Goal: Information Seeking & Learning: Learn about a topic

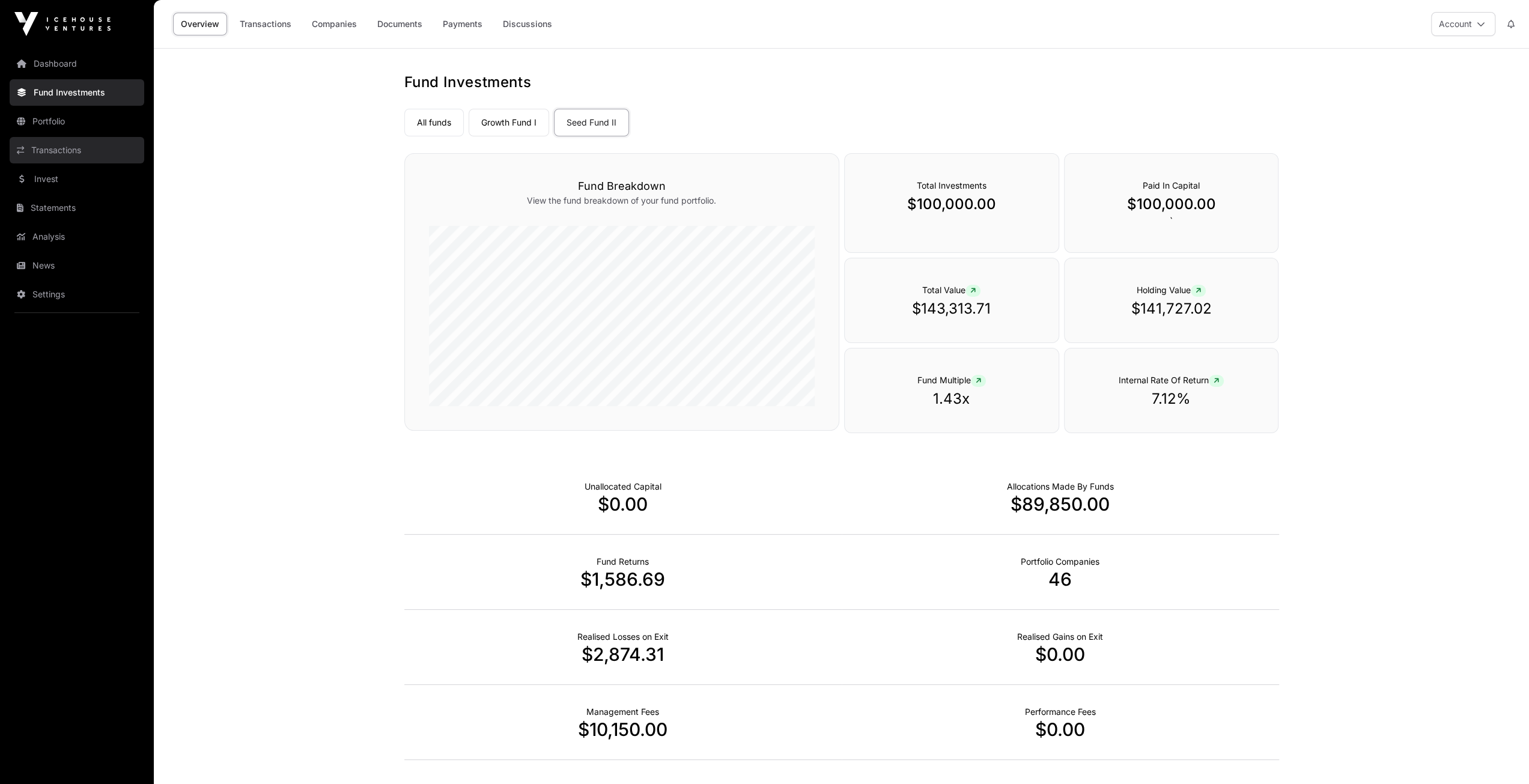
click at [54, 145] on link "Transactions" at bounding box center [76, 151] width 135 height 27
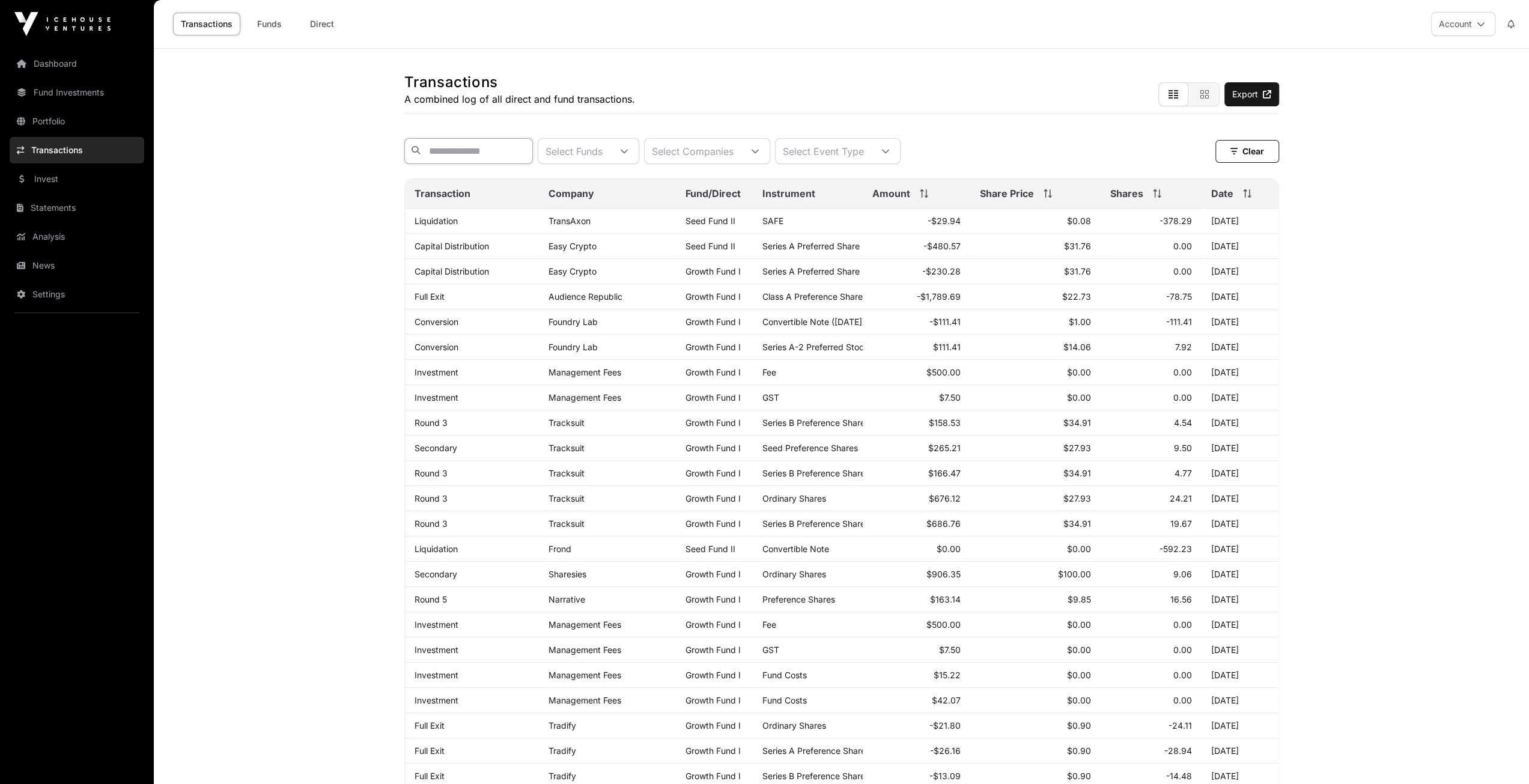
click at [497, 153] on input "text" at bounding box center [469, 151] width 129 height 26
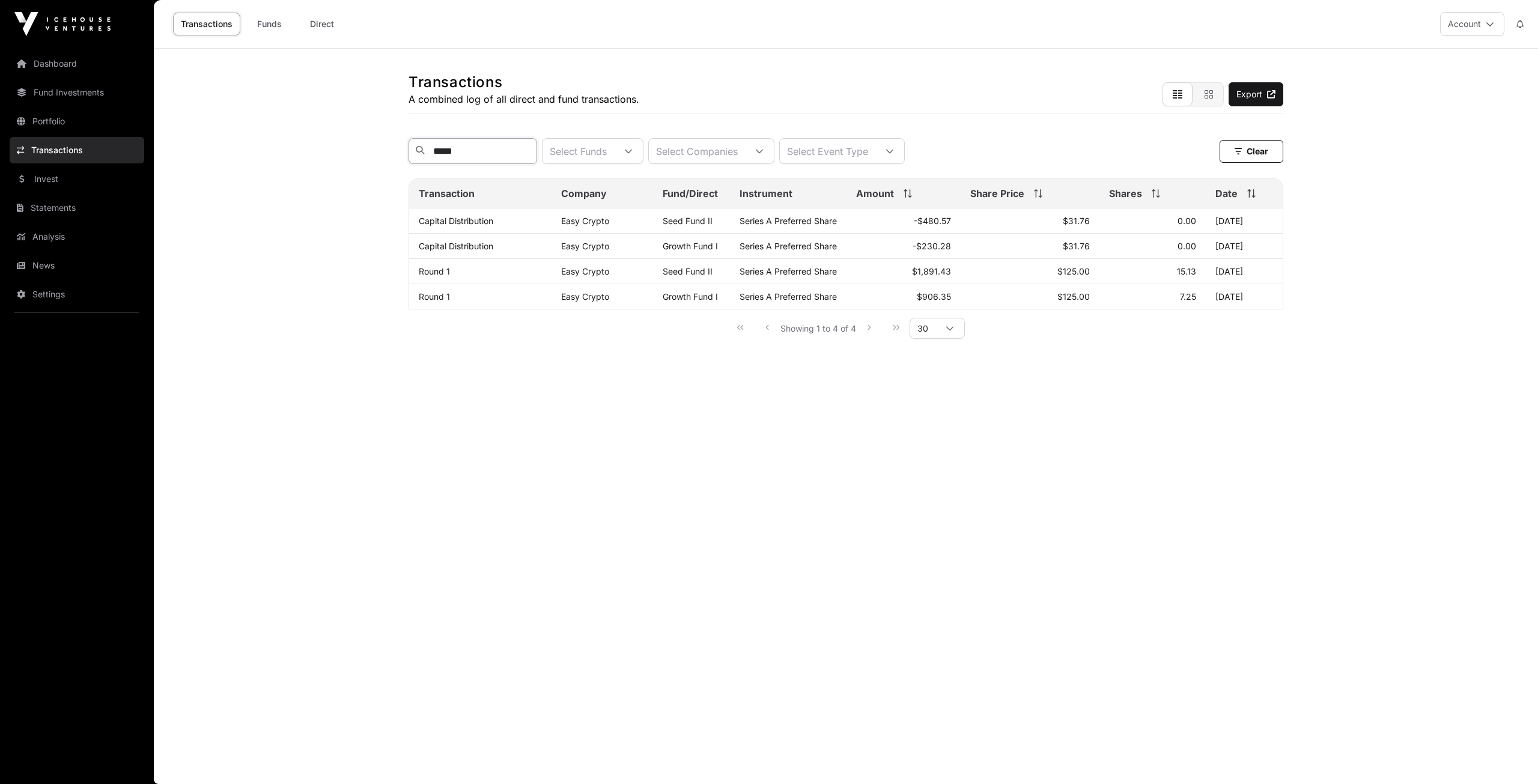
type input "******"
drag, startPoint x: 466, startPoint y: 151, endPoint x: 427, endPoint y: 150, distance: 39.0
click at [427, 150] on input "******" at bounding box center [473, 151] width 129 height 26
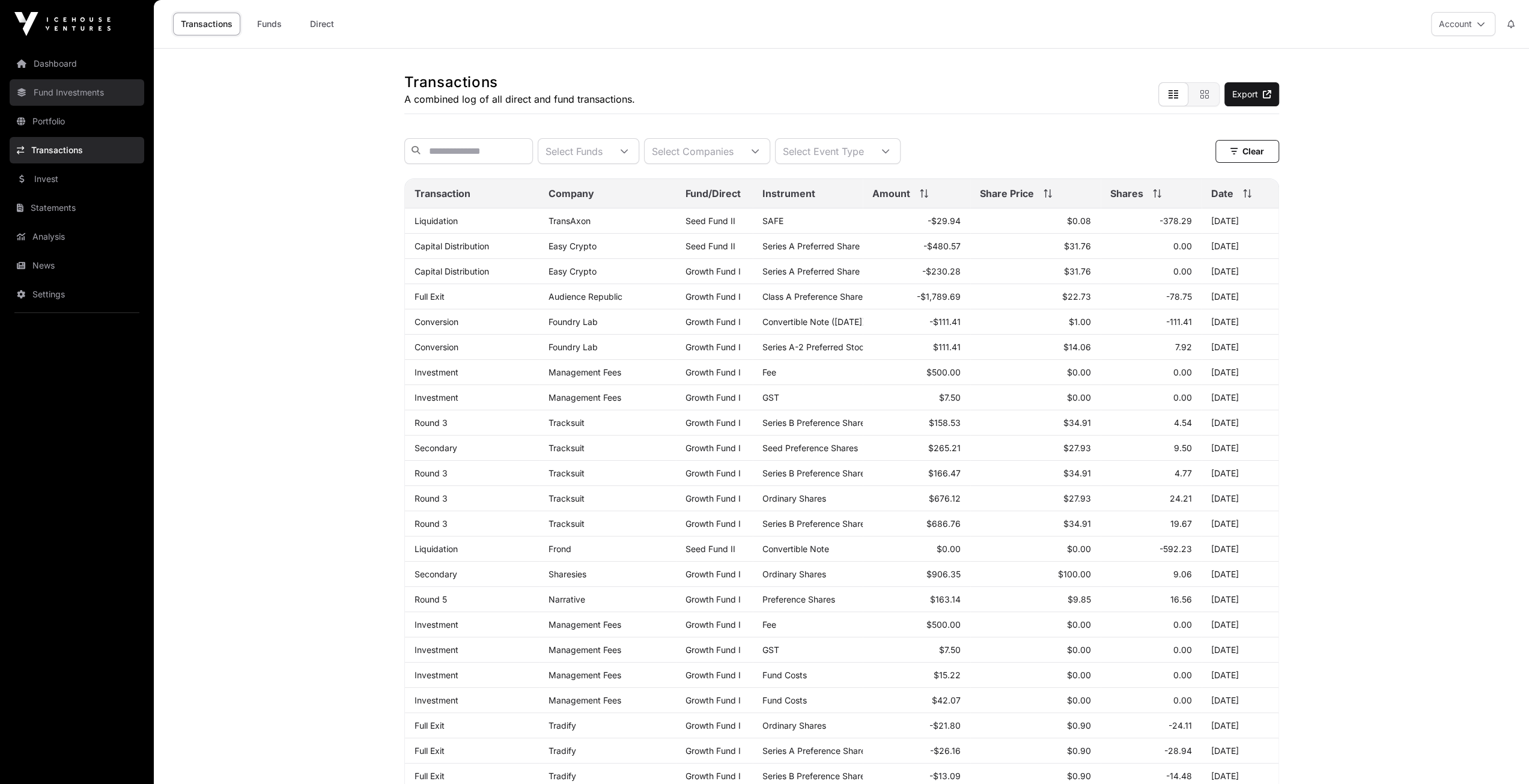
click at [65, 97] on link "Fund Investments" at bounding box center [76, 93] width 135 height 27
click at [74, 92] on link "Fund Investments" at bounding box center [76, 93] width 135 height 27
click at [54, 89] on link "Fund Investments" at bounding box center [76, 93] width 135 height 27
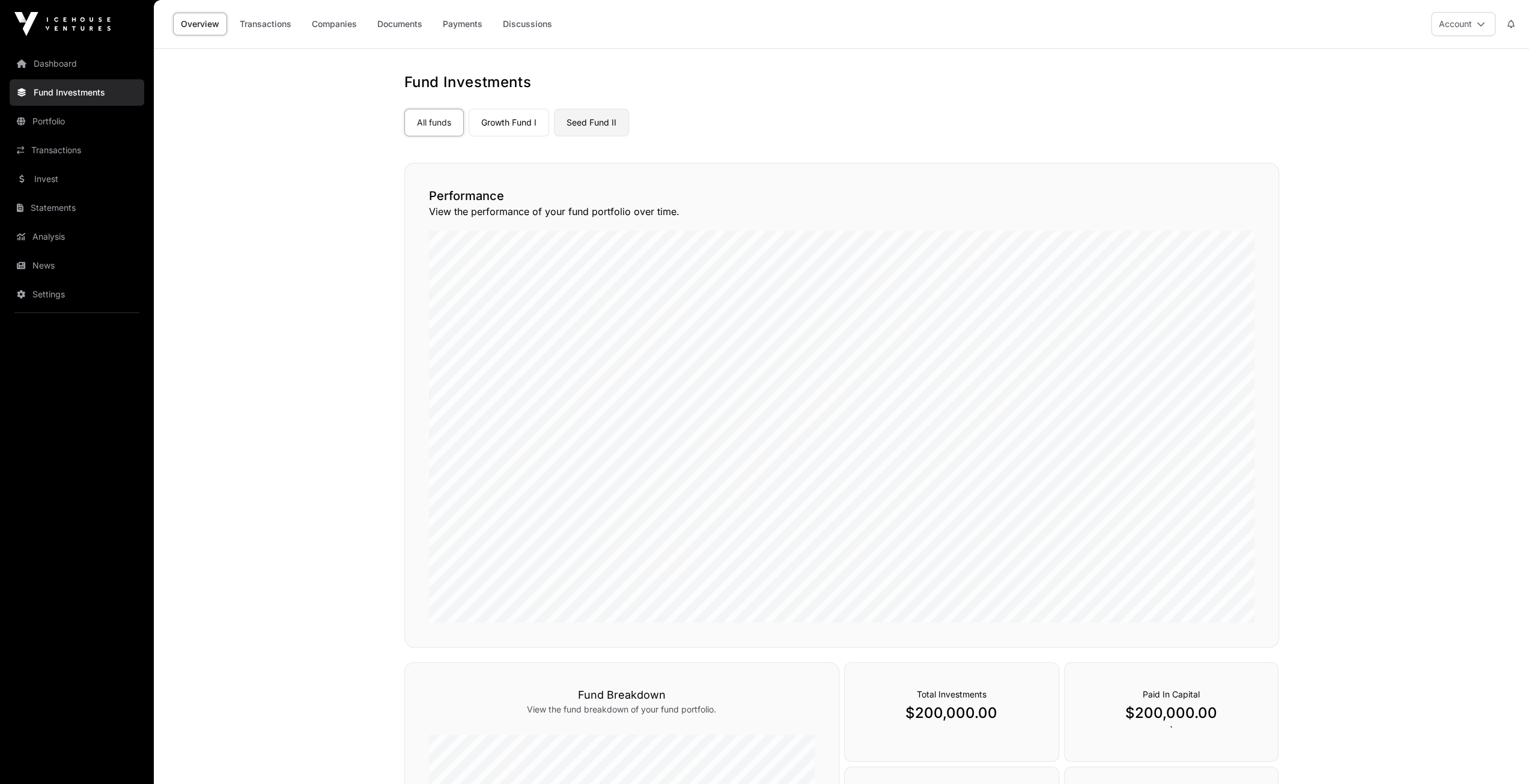
click at [583, 122] on link "Seed Fund II" at bounding box center [592, 122] width 75 height 28
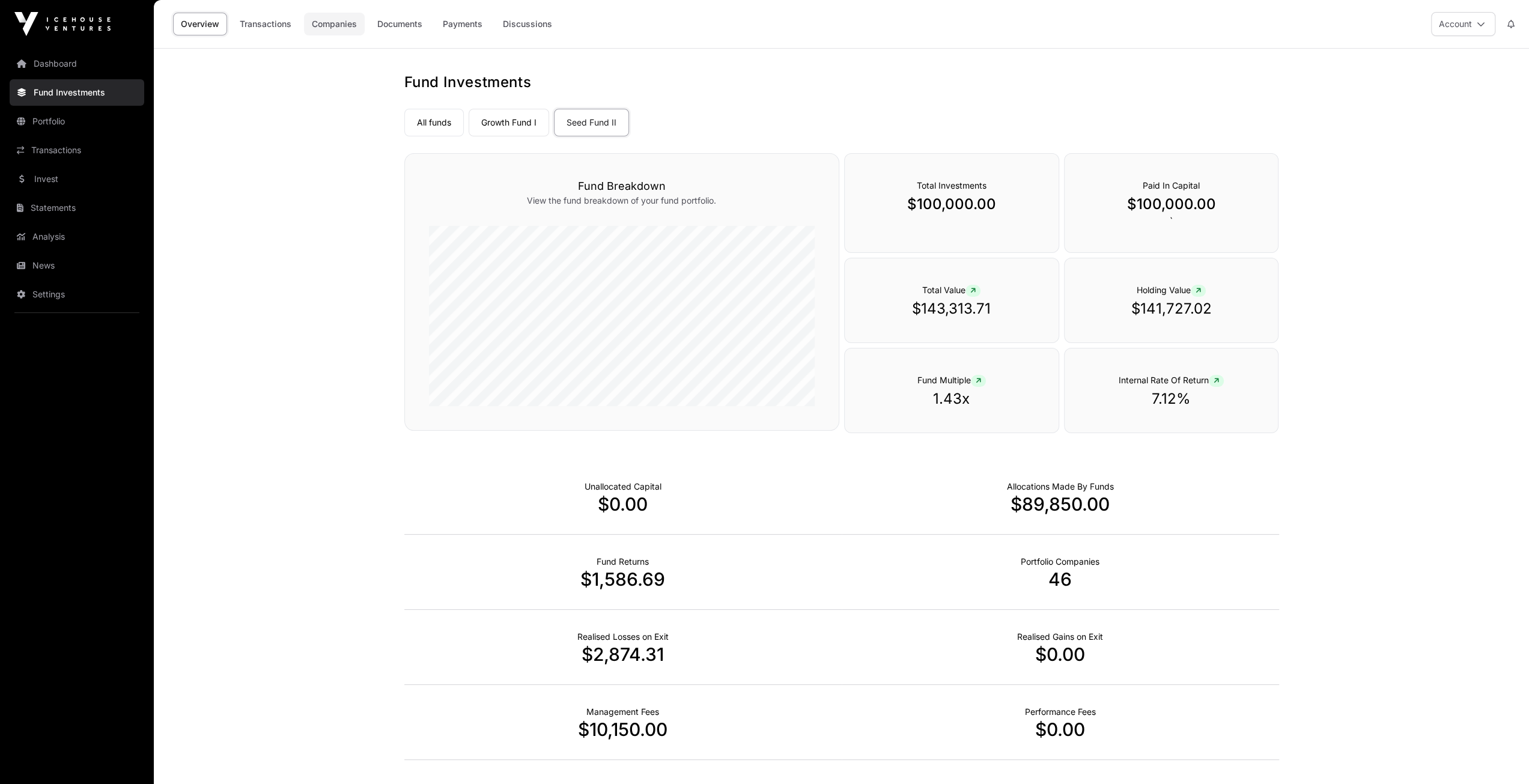
click at [340, 23] on link "Companies" at bounding box center [334, 23] width 60 height 23
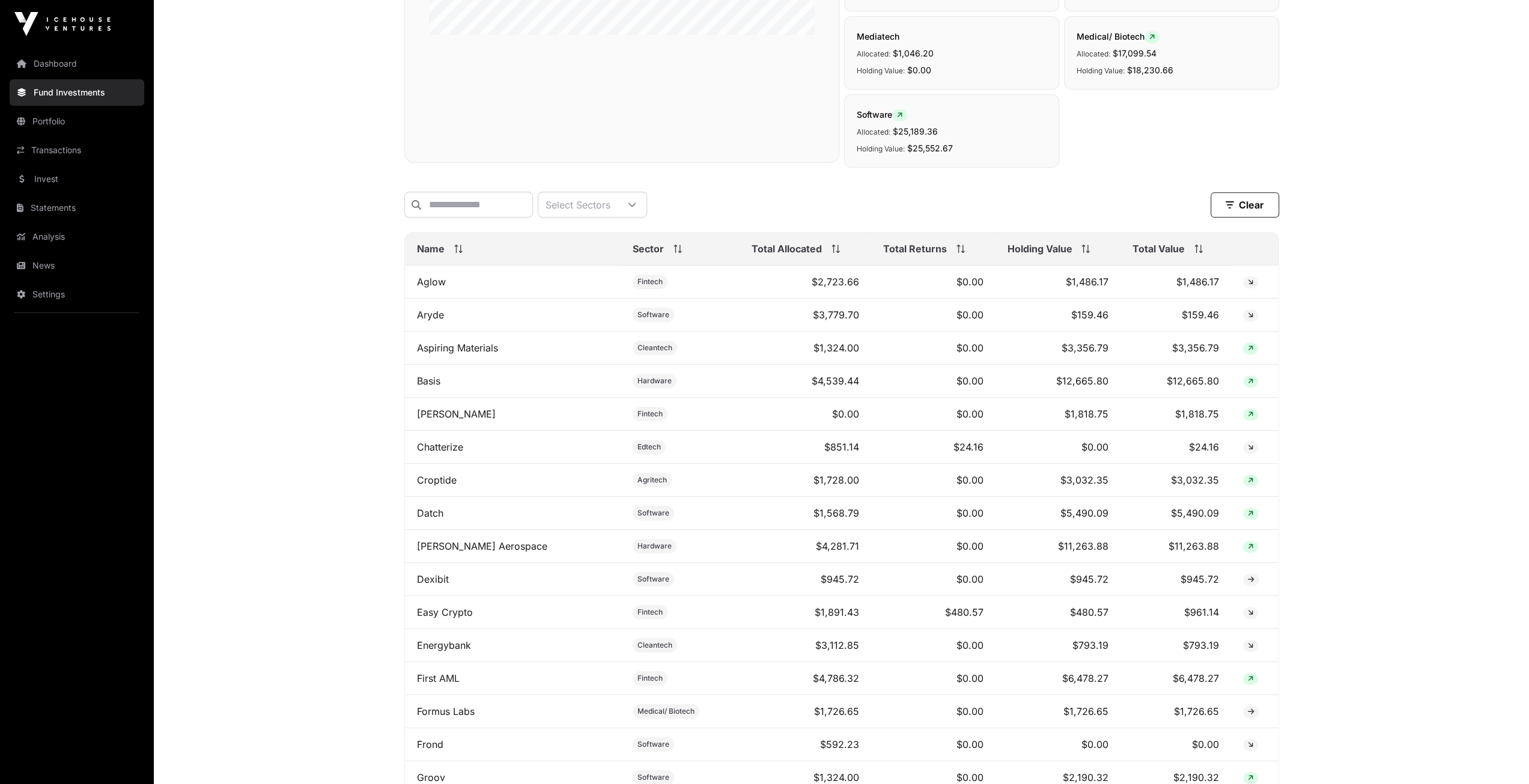
scroll to position [420, 0]
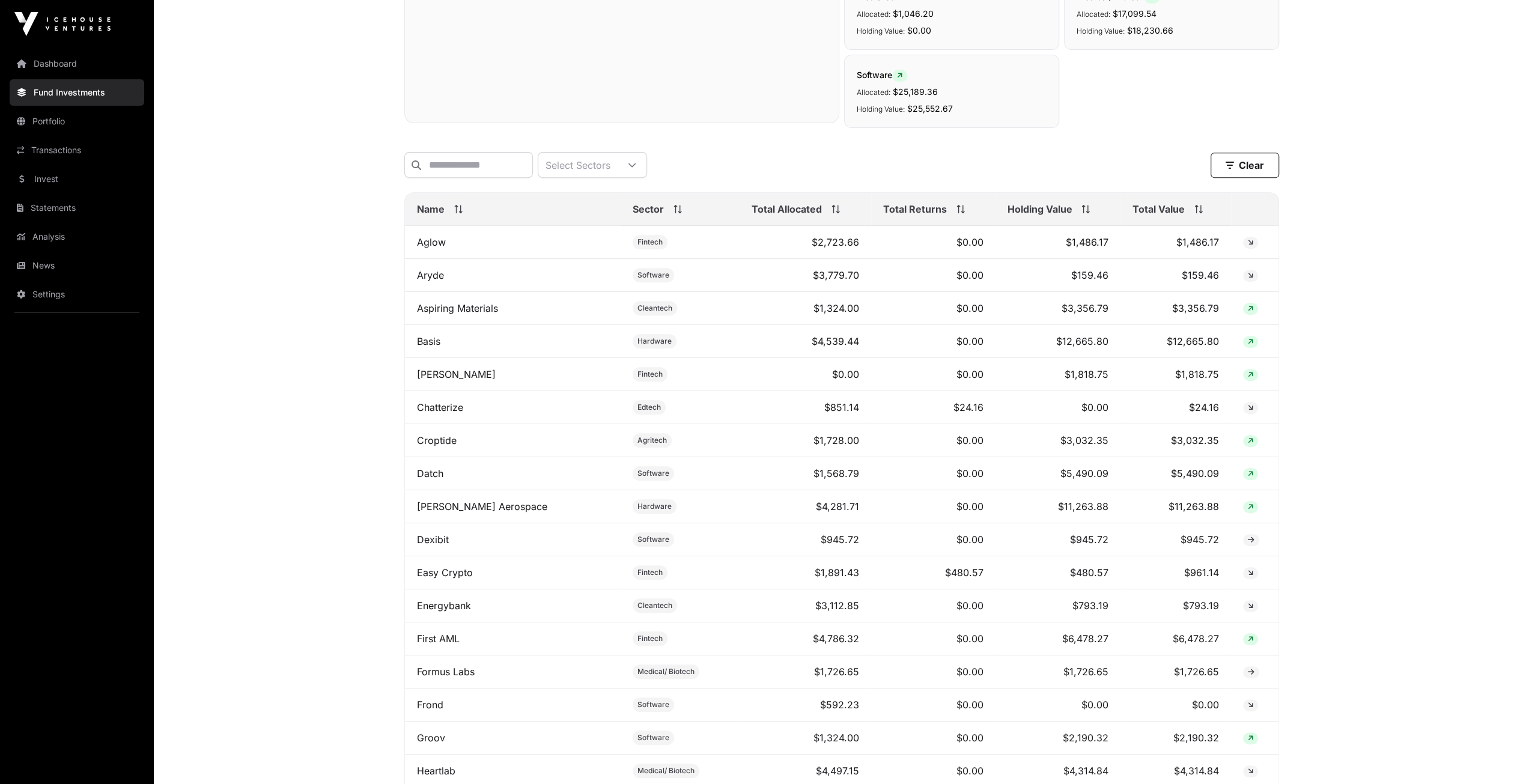
click at [1081, 213] on icon at bounding box center [1085, 209] width 8 height 8
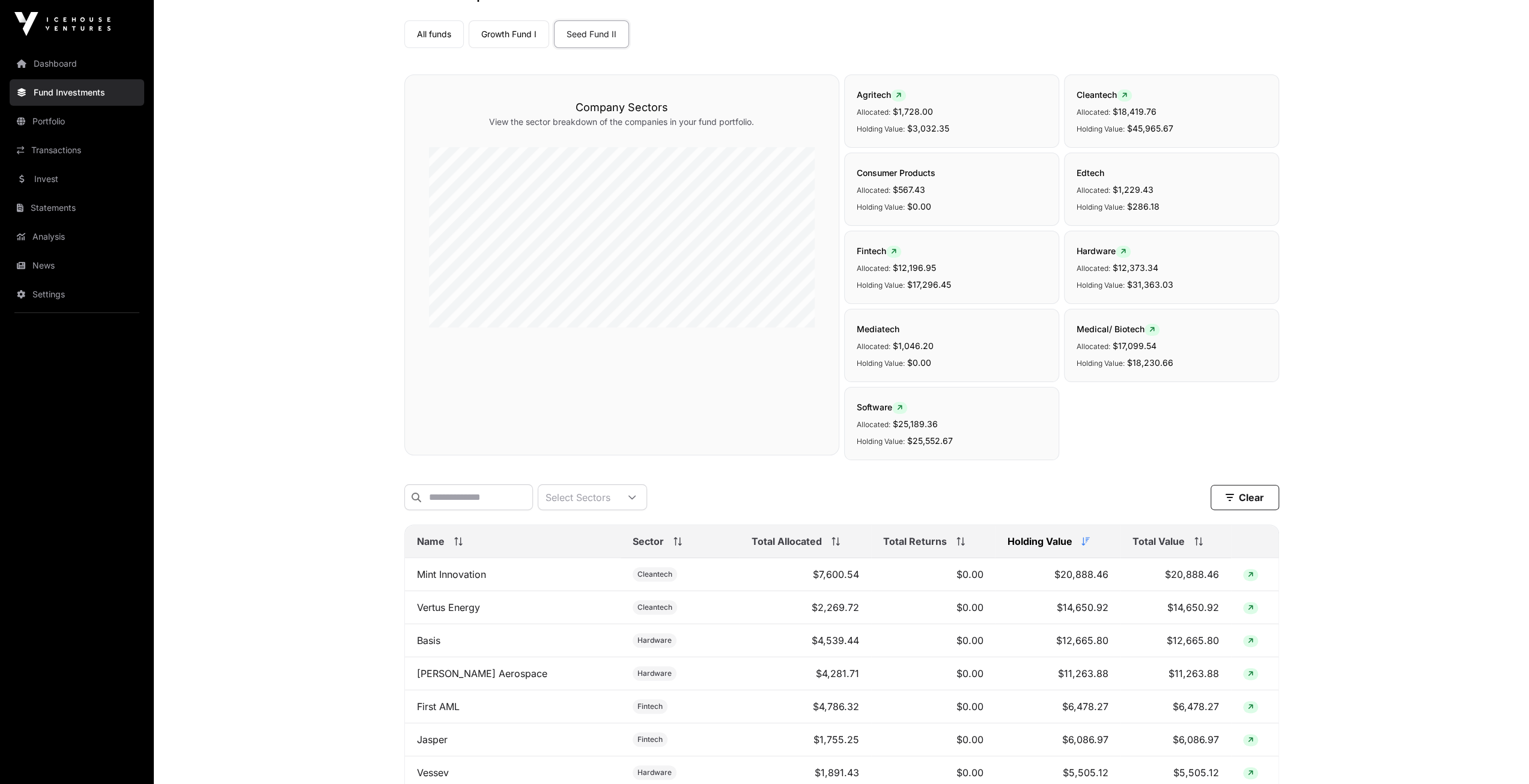
scroll to position [0, 0]
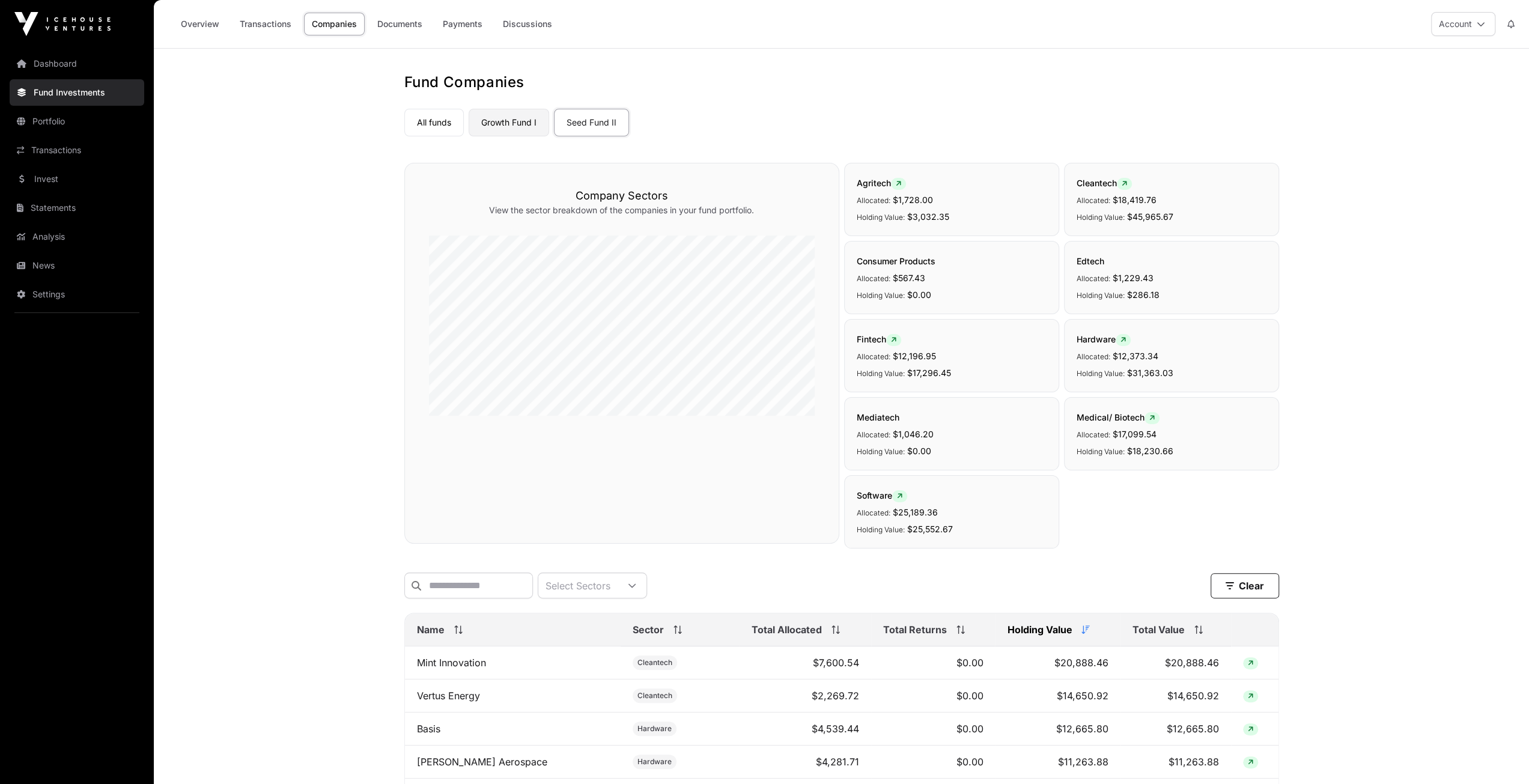
click at [520, 123] on link "Growth Fund I" at bounding box center [509, 122] width 80 height 28
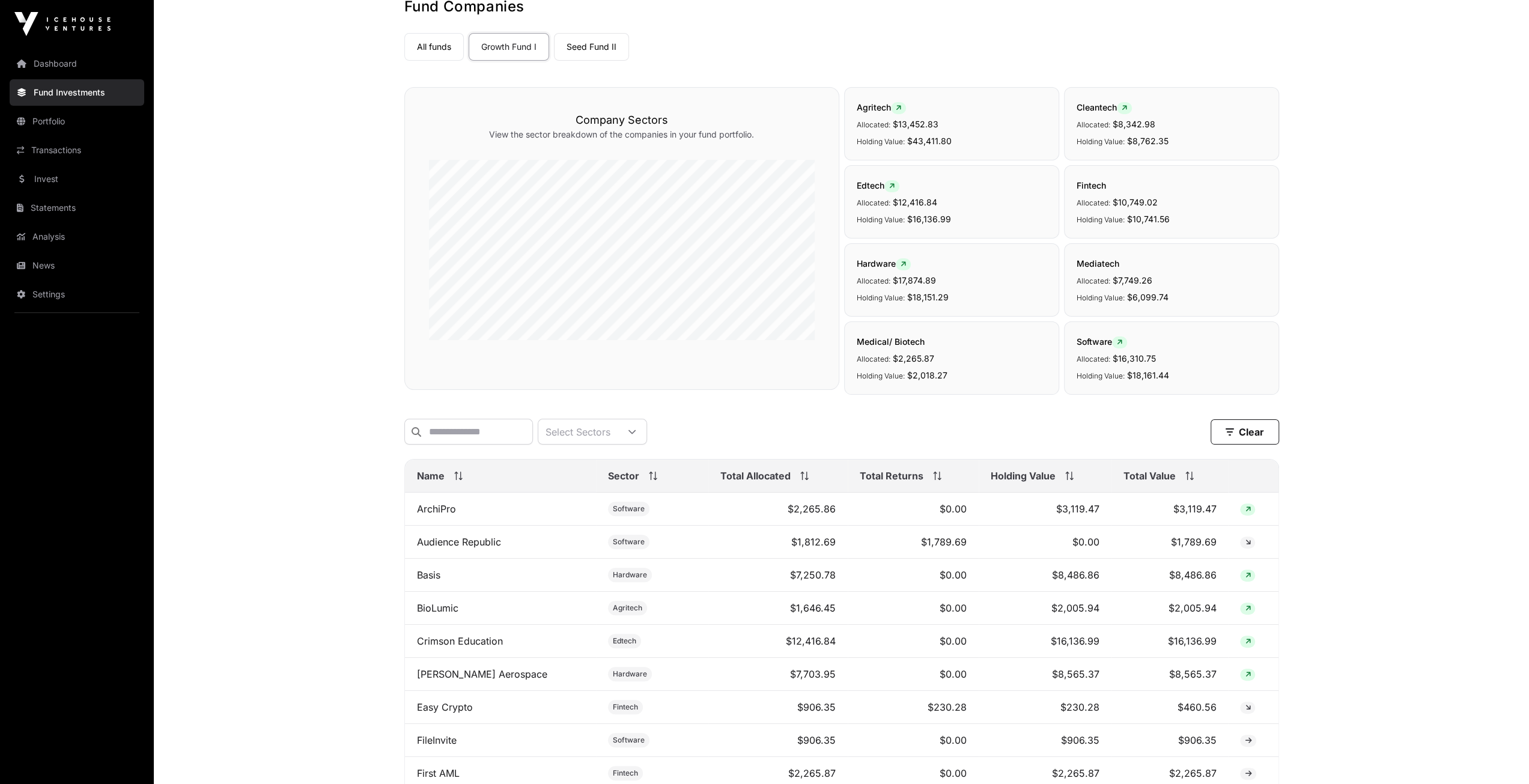
scroll to position [120, 0]
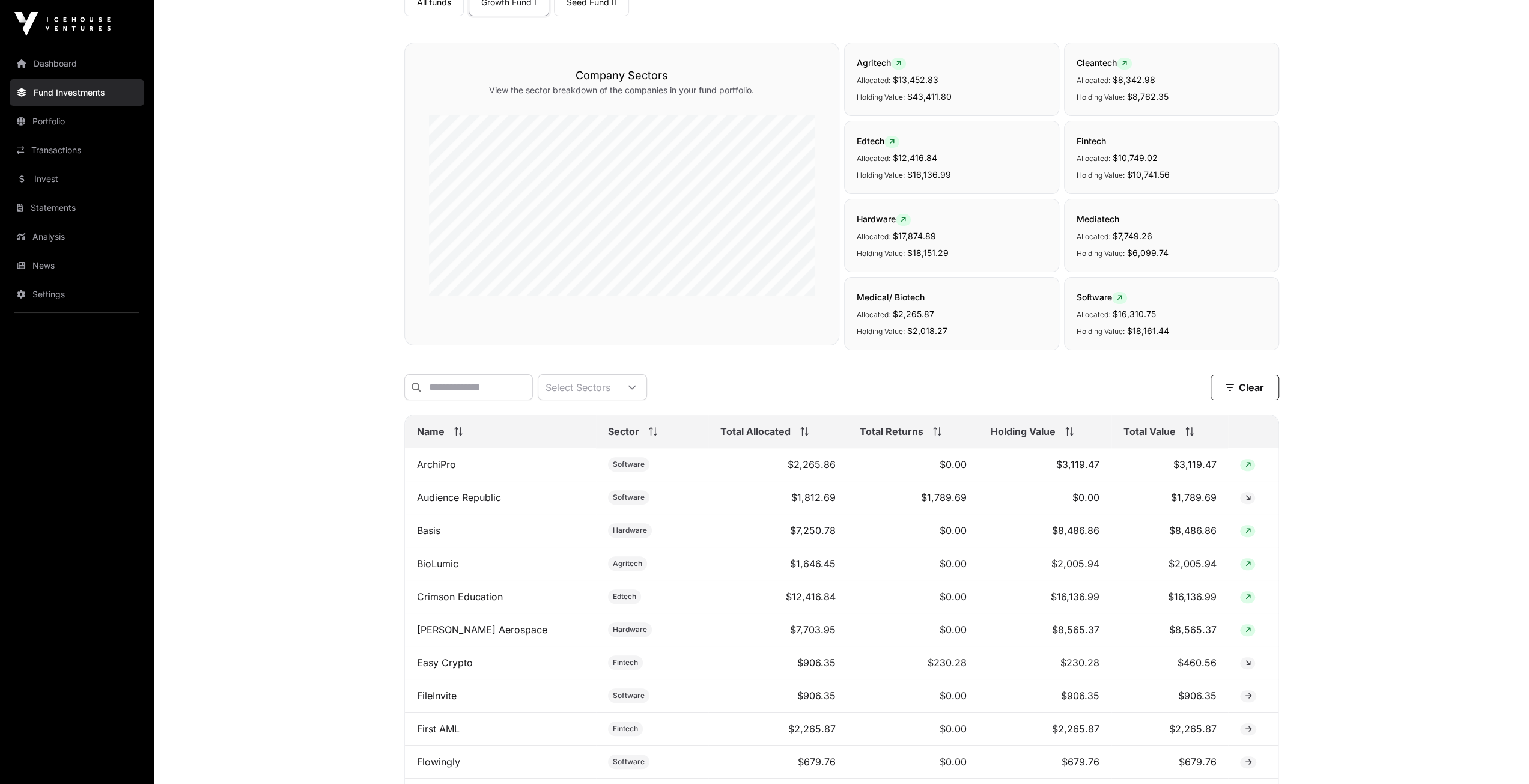
click at [1180, 435] on span at bounding box center [1187, 431] width 13 height 8
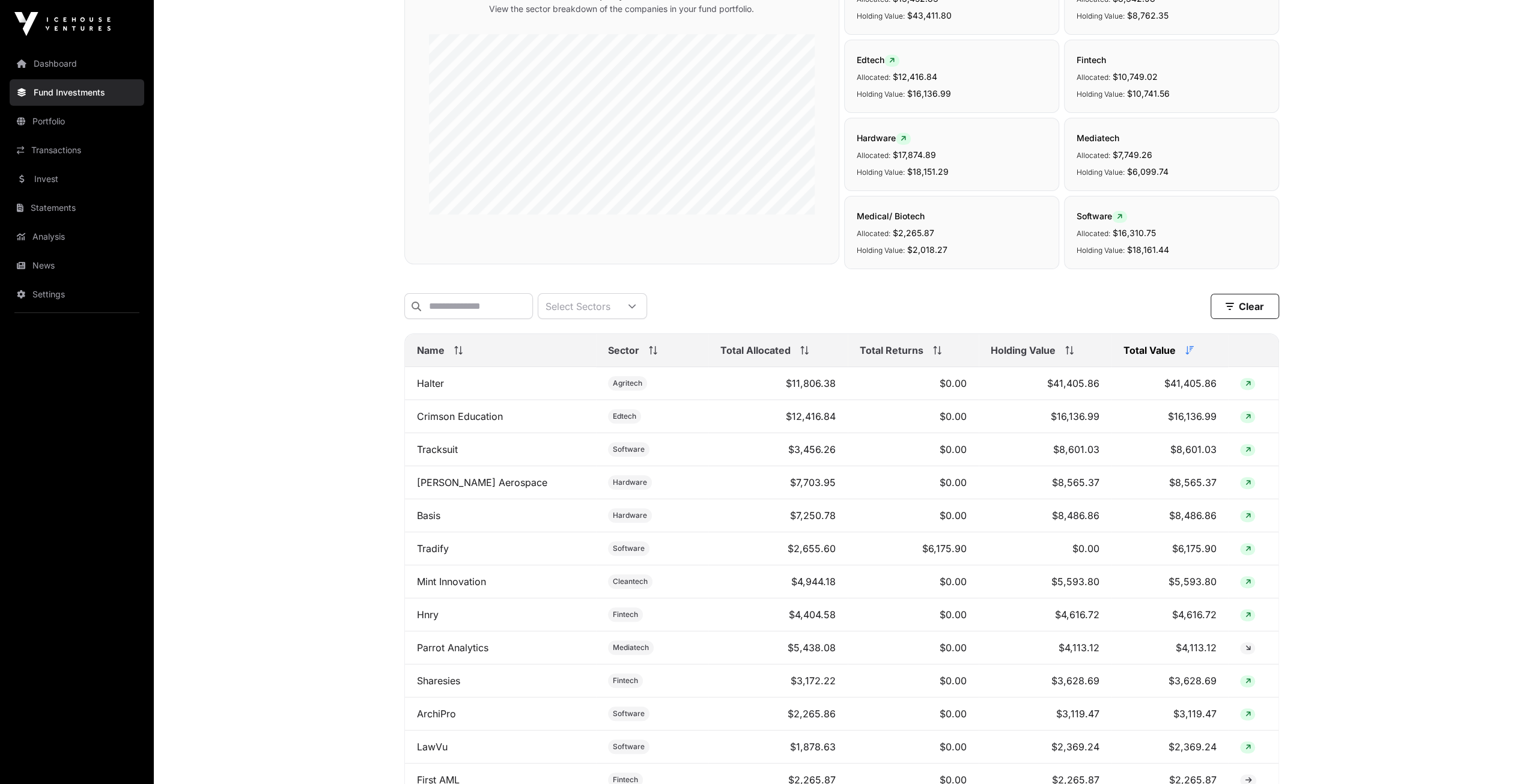
scroll to position [60, 0]
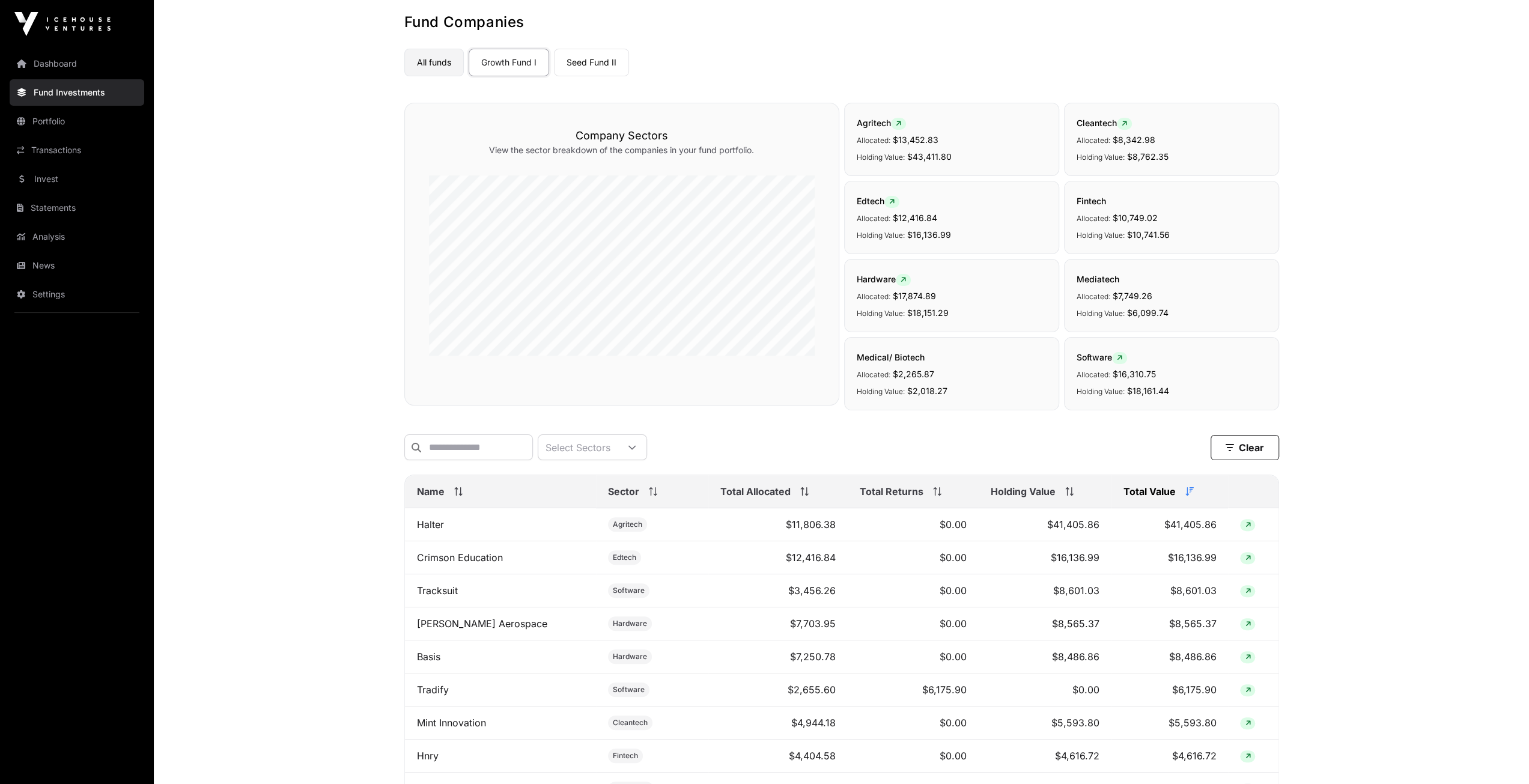
click at [435, 66] on link "All funds" at bounding box center [434, 62] width 59 height 28
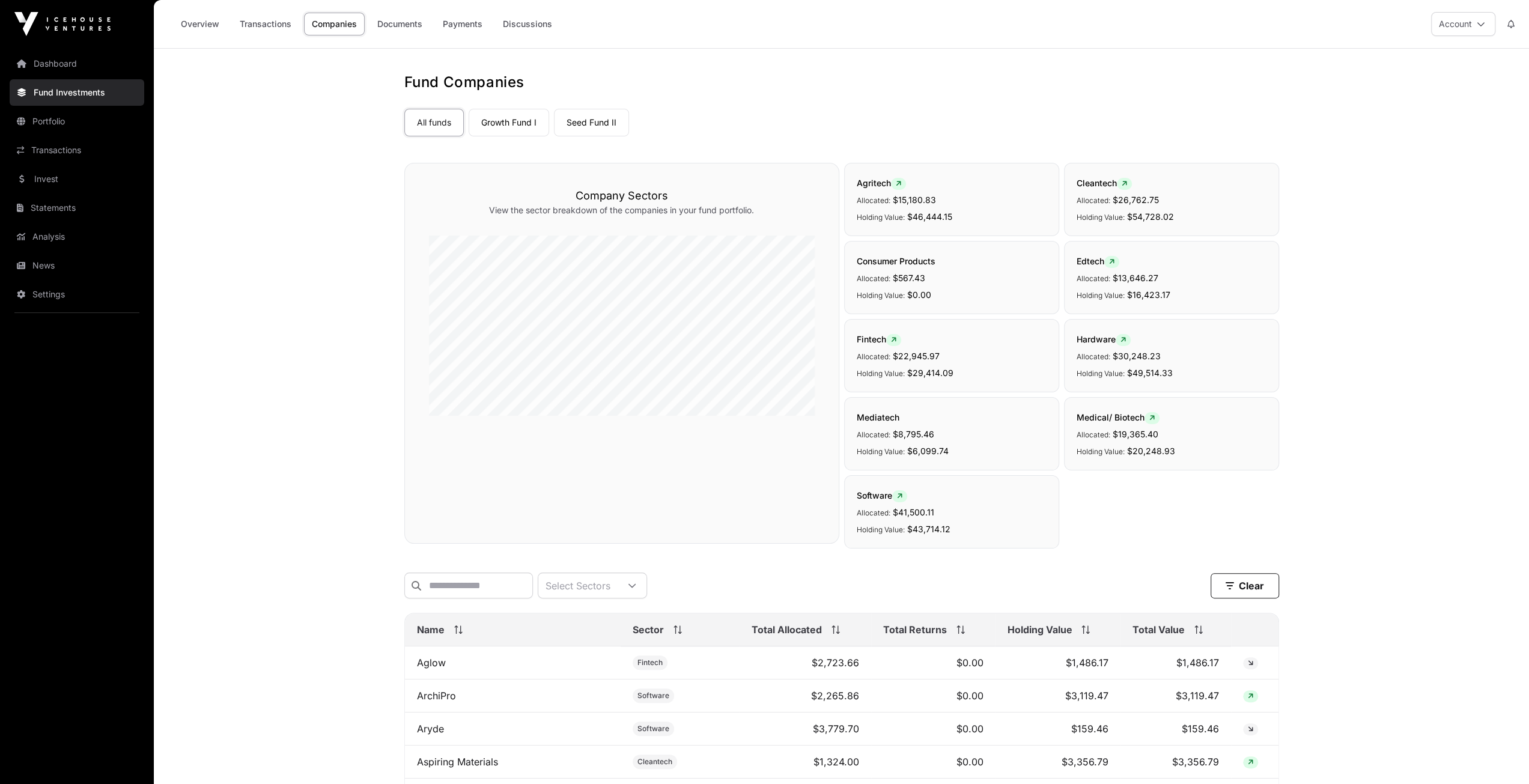
click at [1194, 633] on icon at bounding box center [1198, 629] width 8 height 8
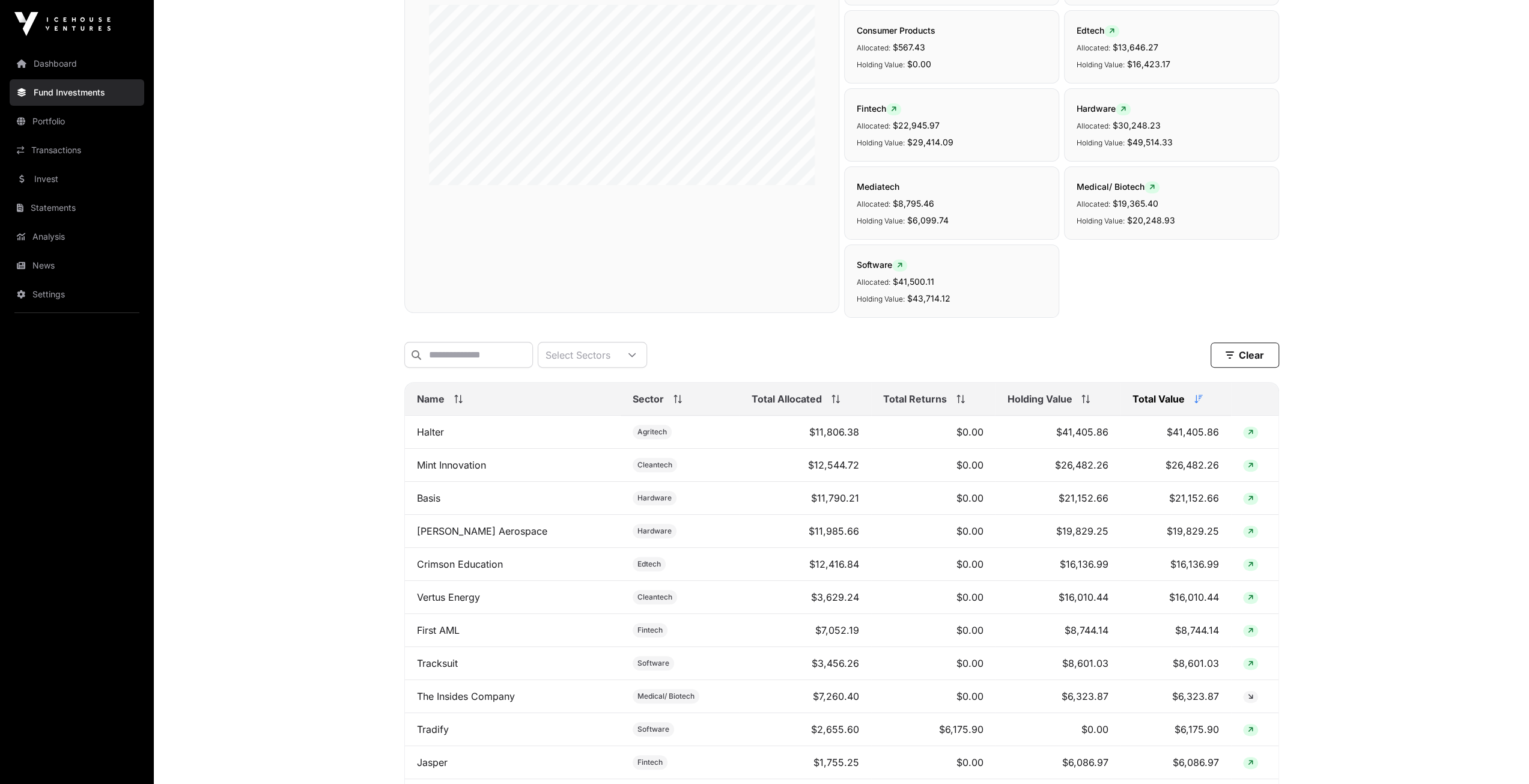
scroll to position [240, 0]
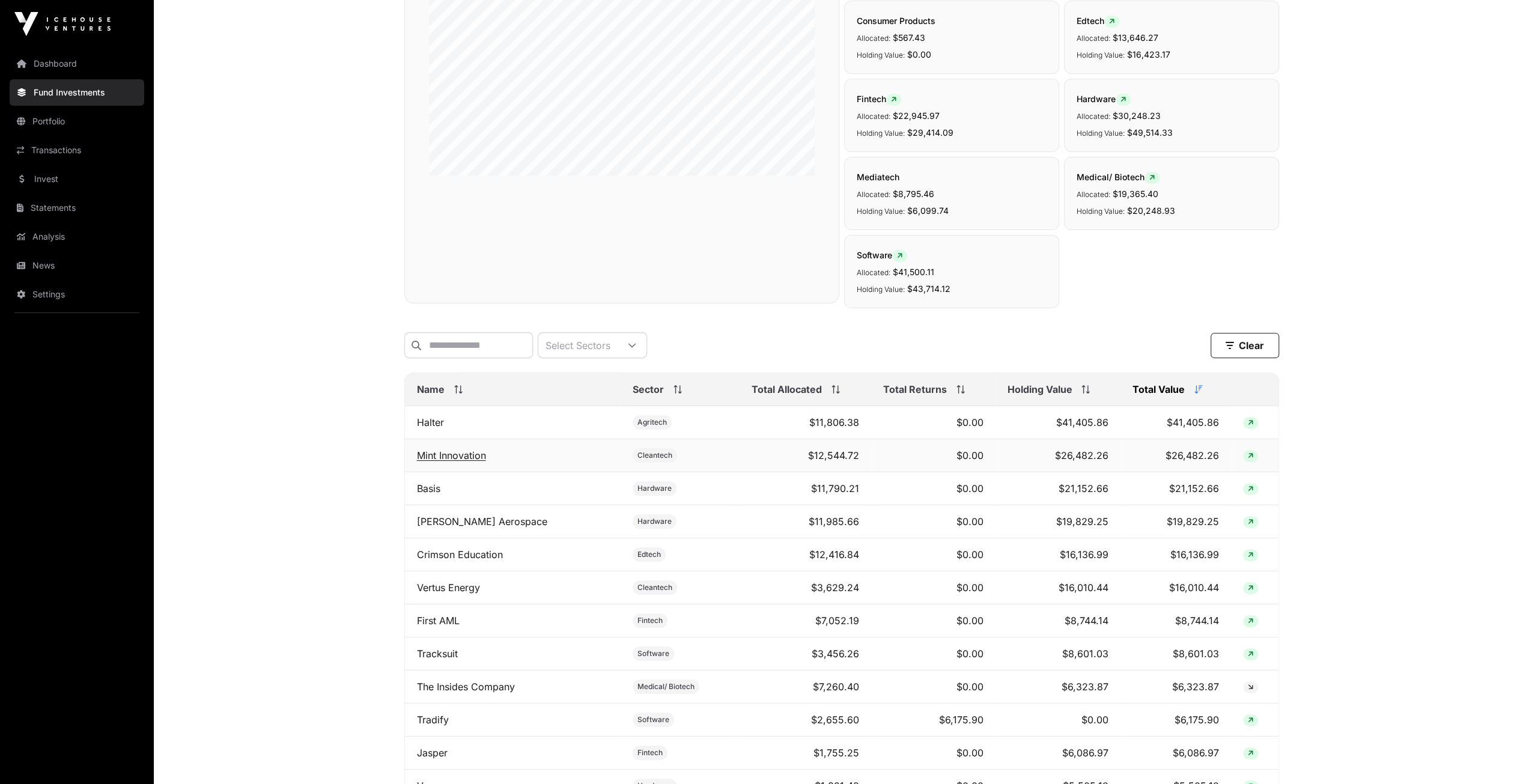
click at [454, 460] on link "Mint Innovation" at bounding box center [451, 455] width 69 height 12
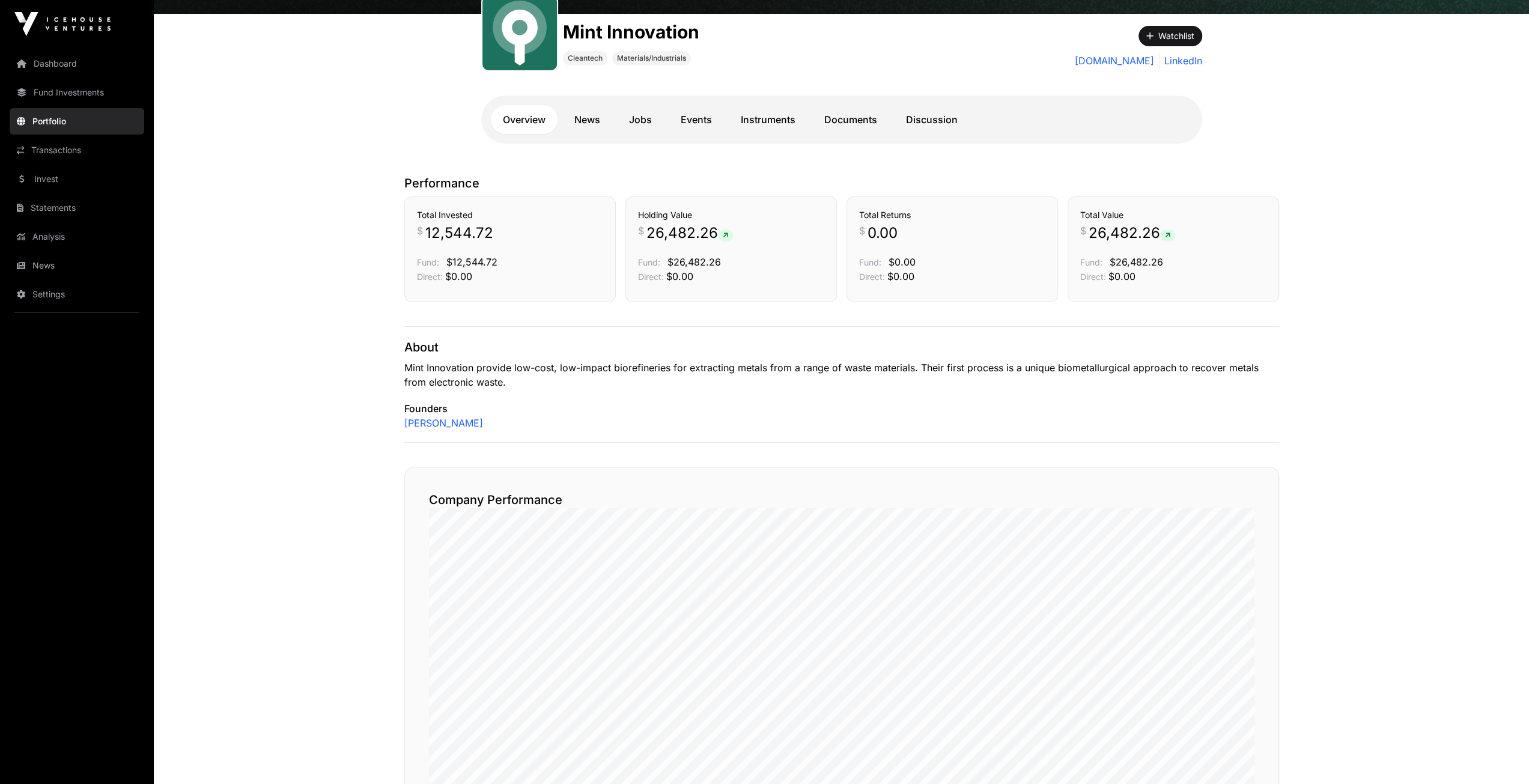
scroll to position [8, 0]
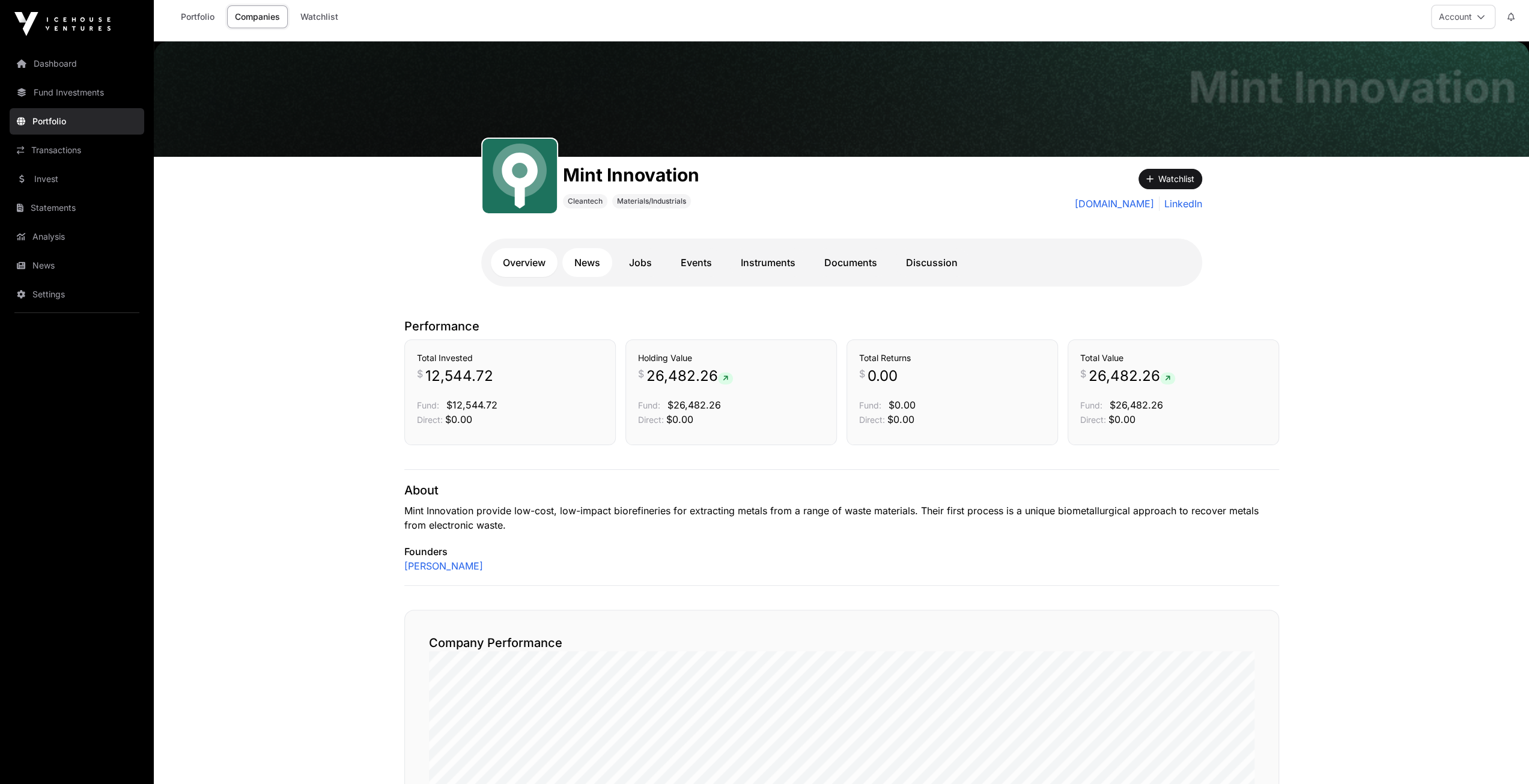
click at [588, 254] on link "News" at bounding box center [587, 262] width 50 height 28
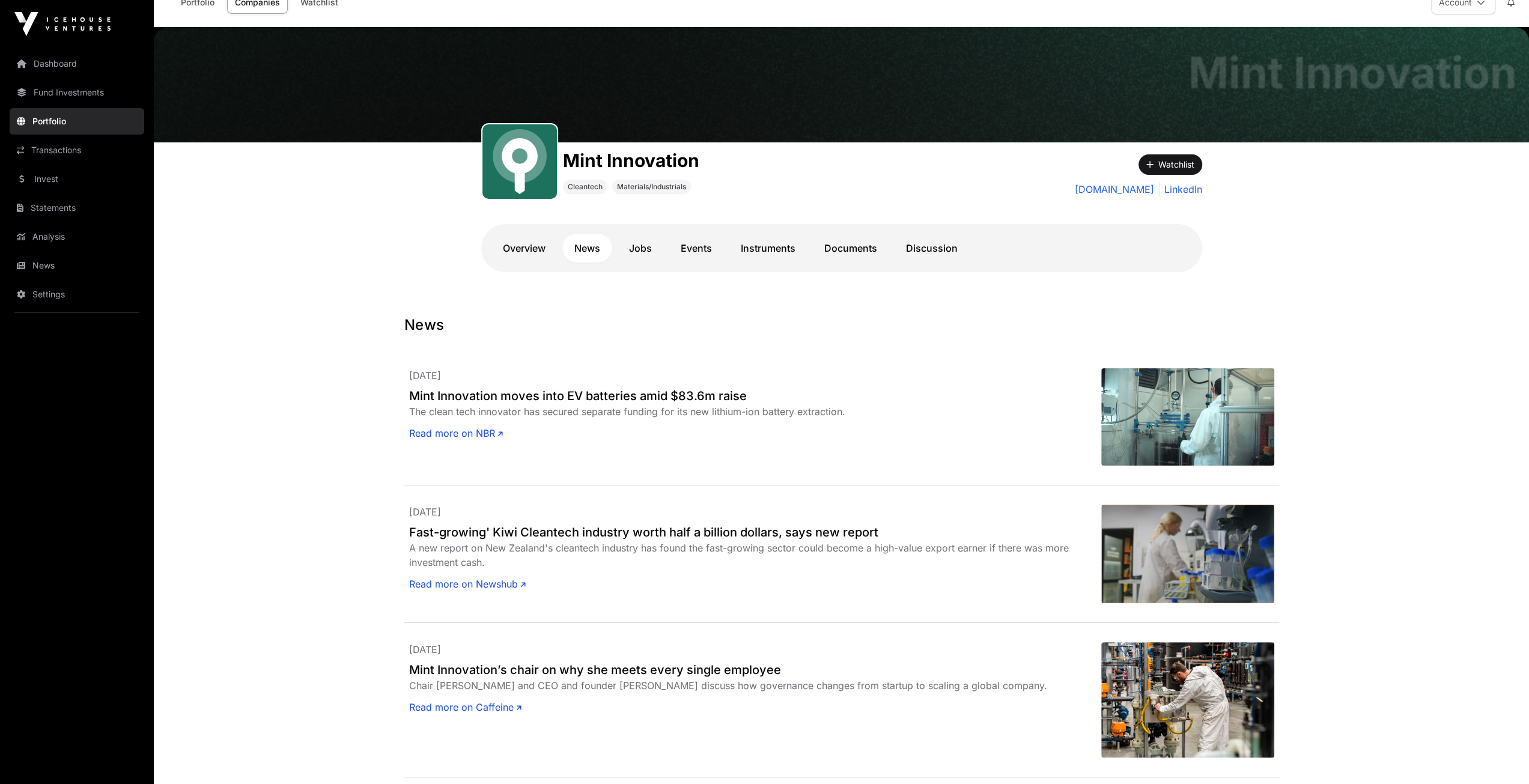
scroll to position [8, 0]
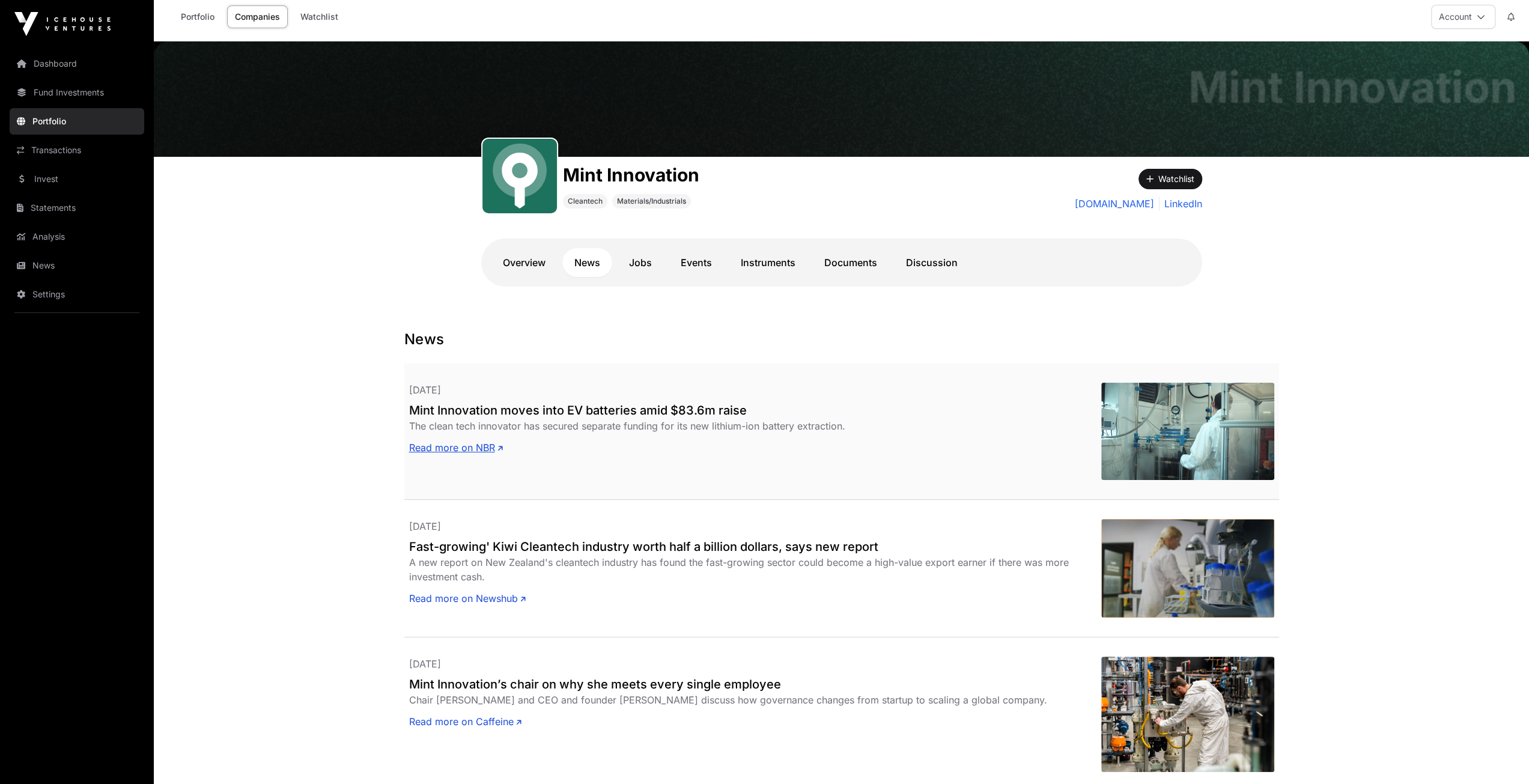
click at [456, 444] on link "Read more on NBR" at bounding box center [456, 447] width 94 height 14
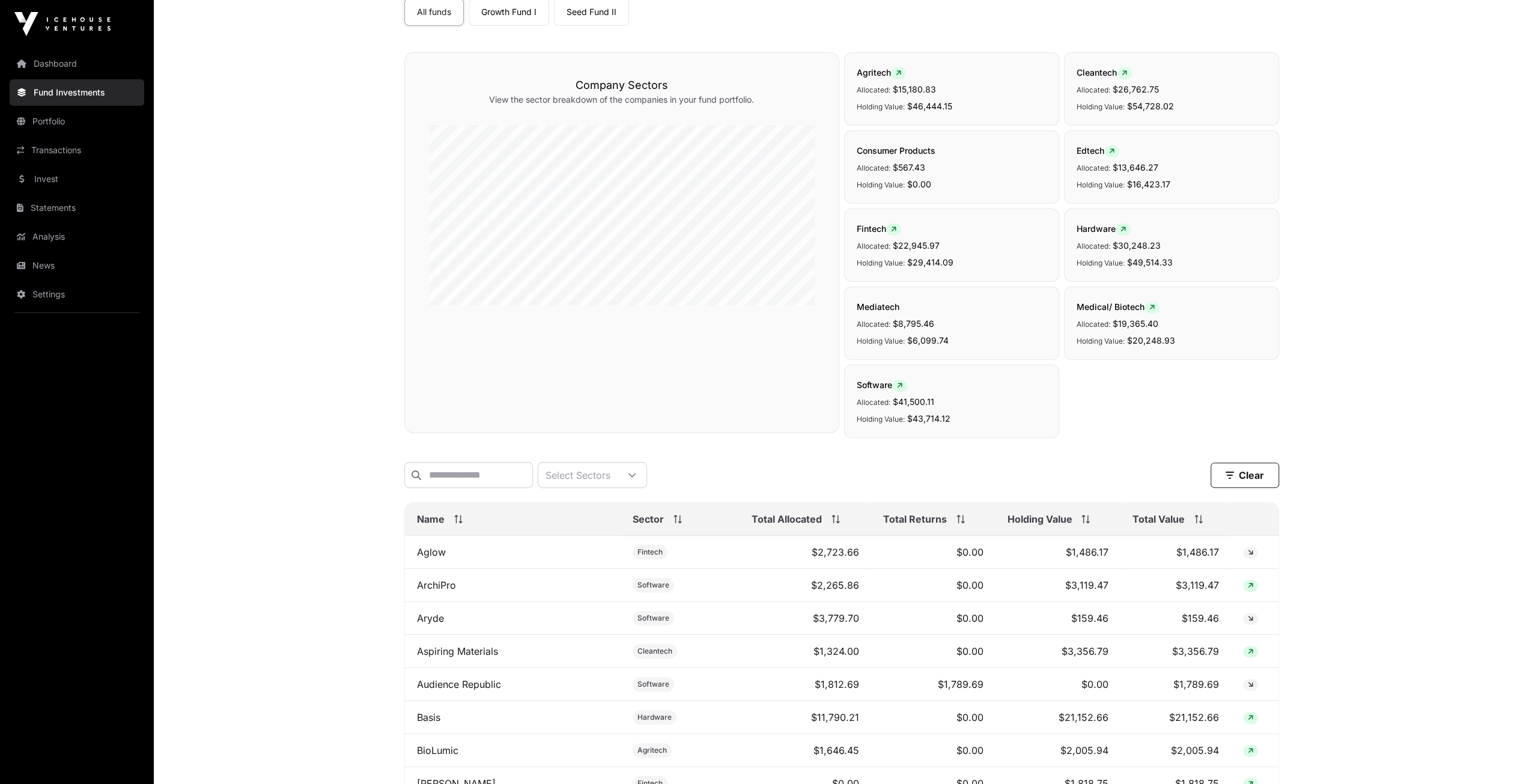
scroll to position [180, 0]
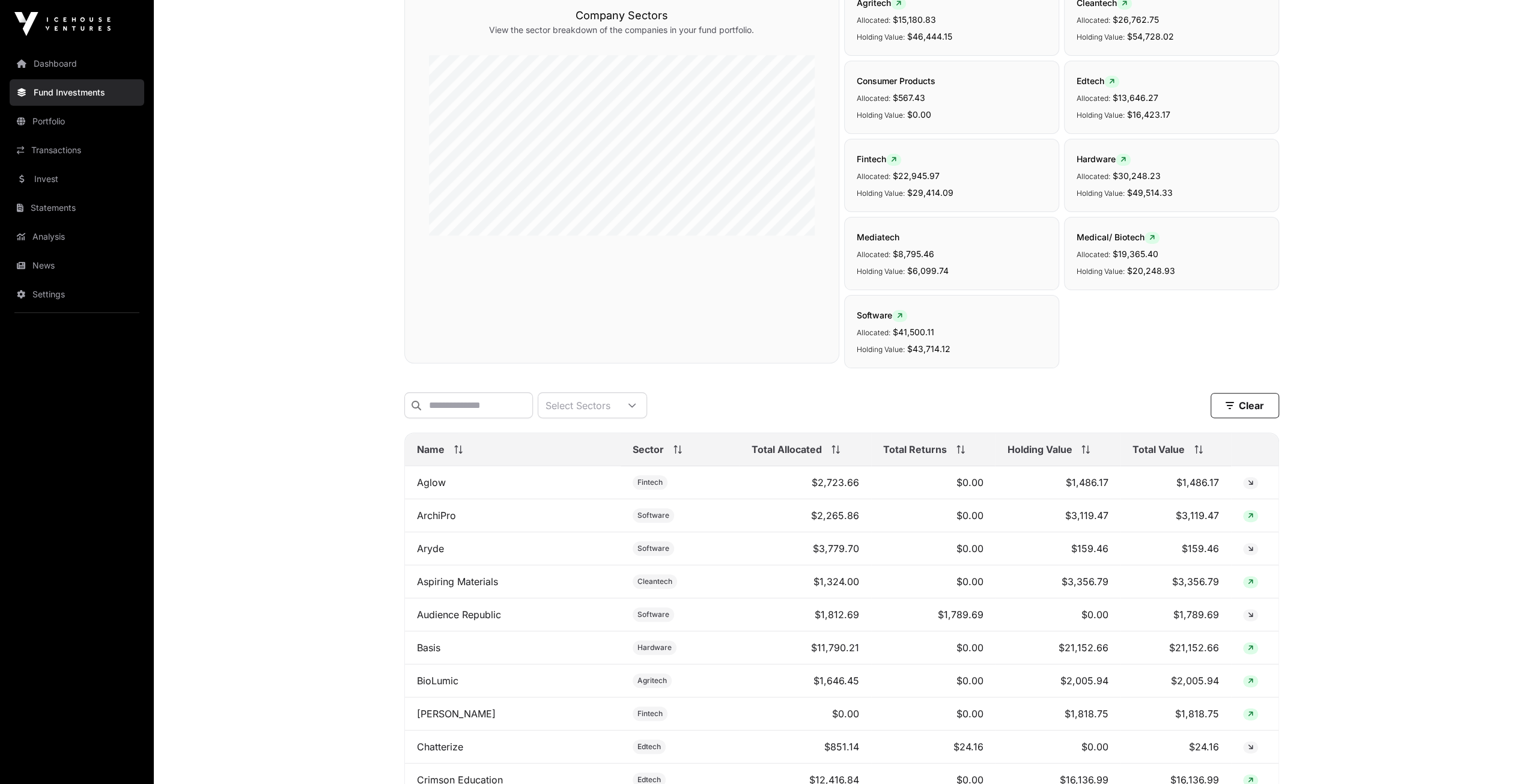
click at [1184, 456] on div "Total Value" at bounding box center [1175, 448] width 86 height 14
click at [428, 486] on link "Halter" at bounding box center [430, 482] width 27 height 12
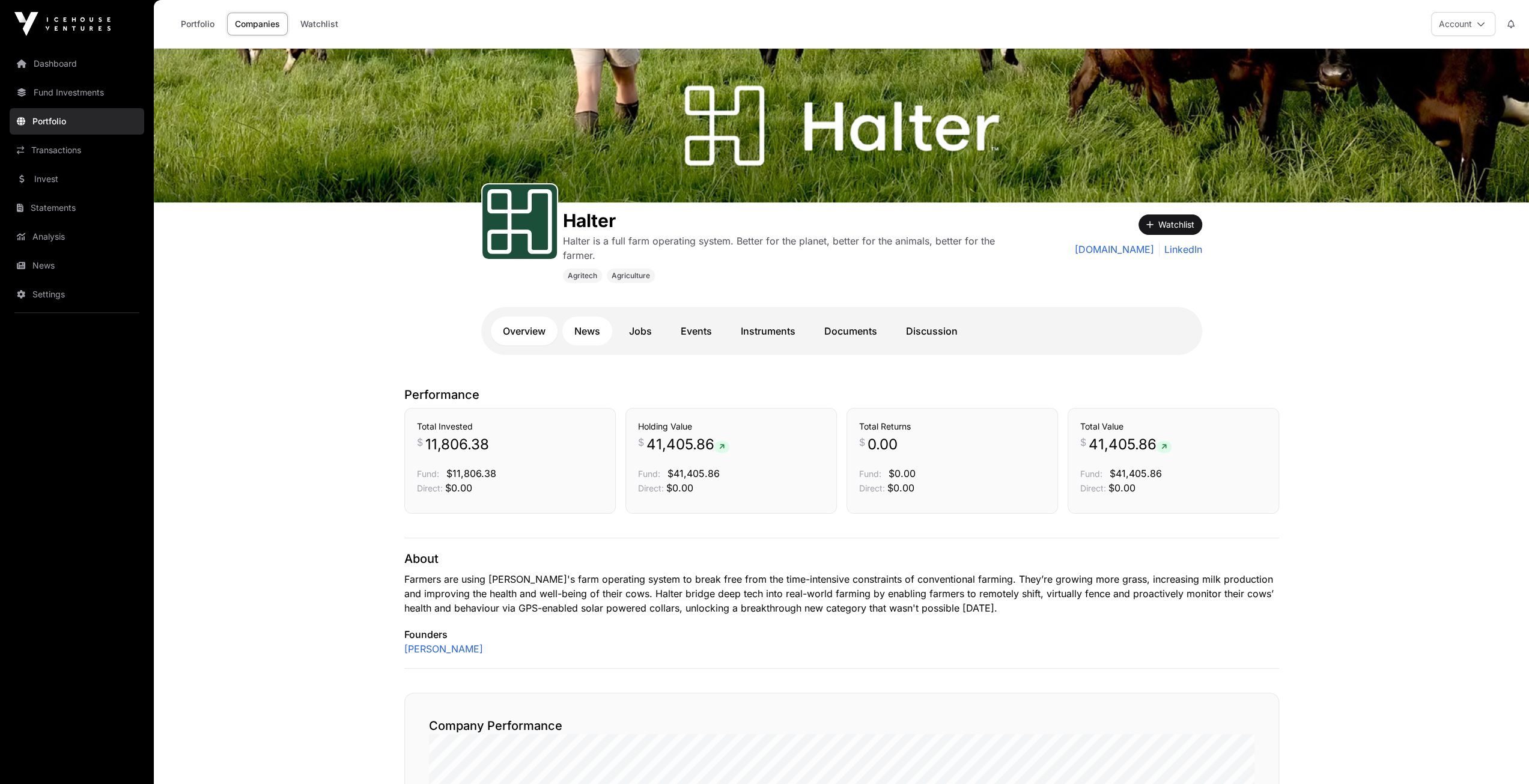
click at [589, 331] on link "News" at bounding box center [587, 331] width 50 height 28
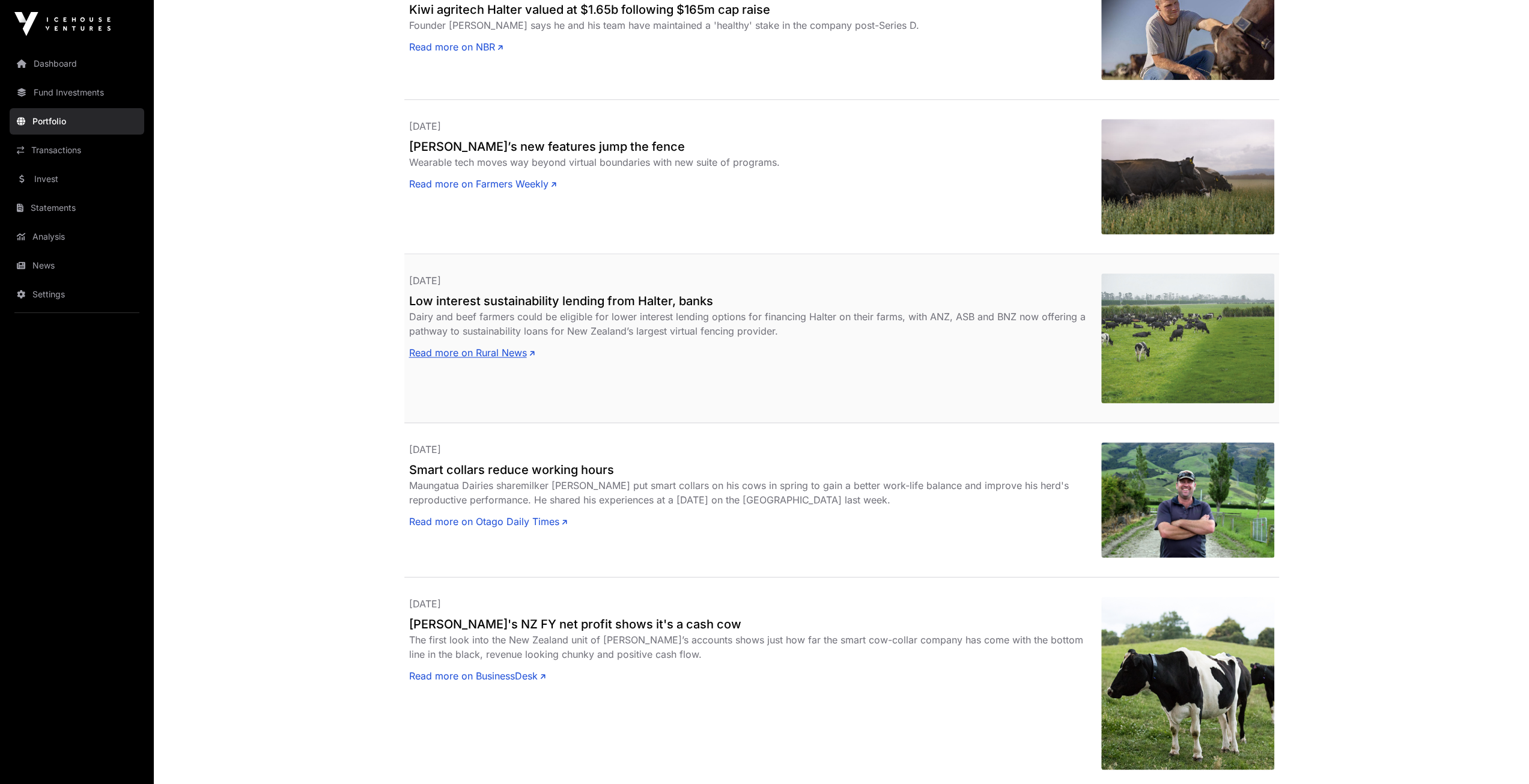
scroll to position [1442, 0]
